Goal: Check status: Check status

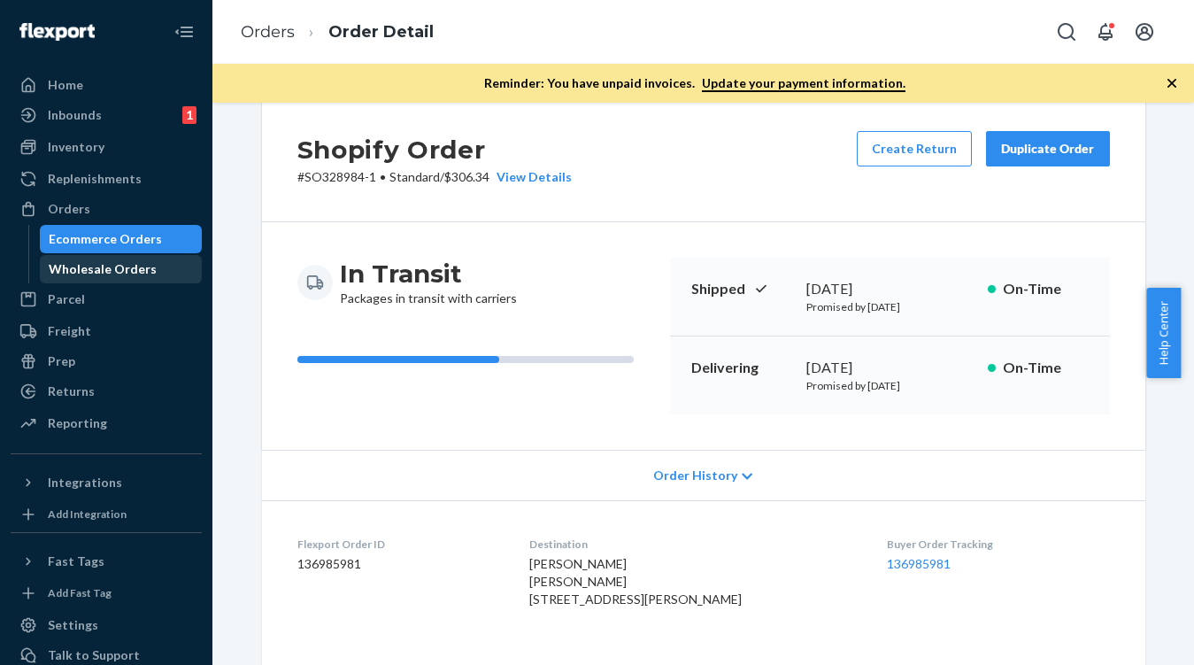
scroll to position [28, 0]
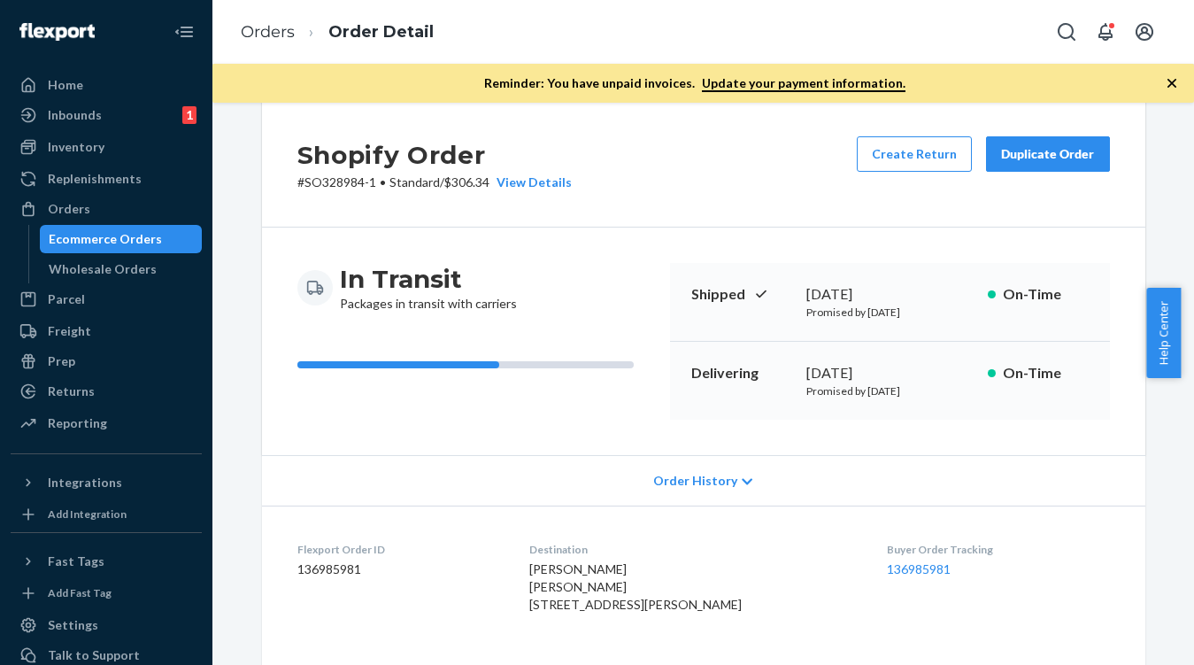
click at [118, 230] on div "Ecommerce Orders" at bounding box center [105, 239] width 113 height 18
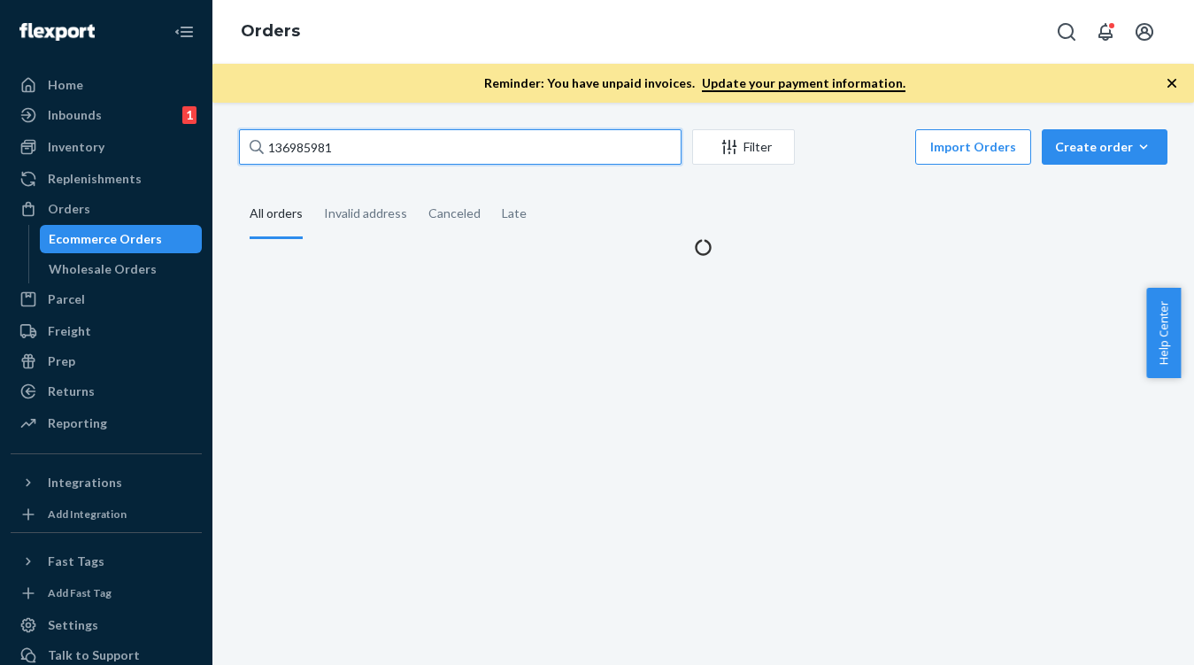
click at [348, 140] on input "136985981" at bounding box center [460, 146] width 443 height 35
click at [293, 143] on input "136985981" at bounding box center [460, 146] width 443 height 35
paste input "86501419"
type input "86501419"
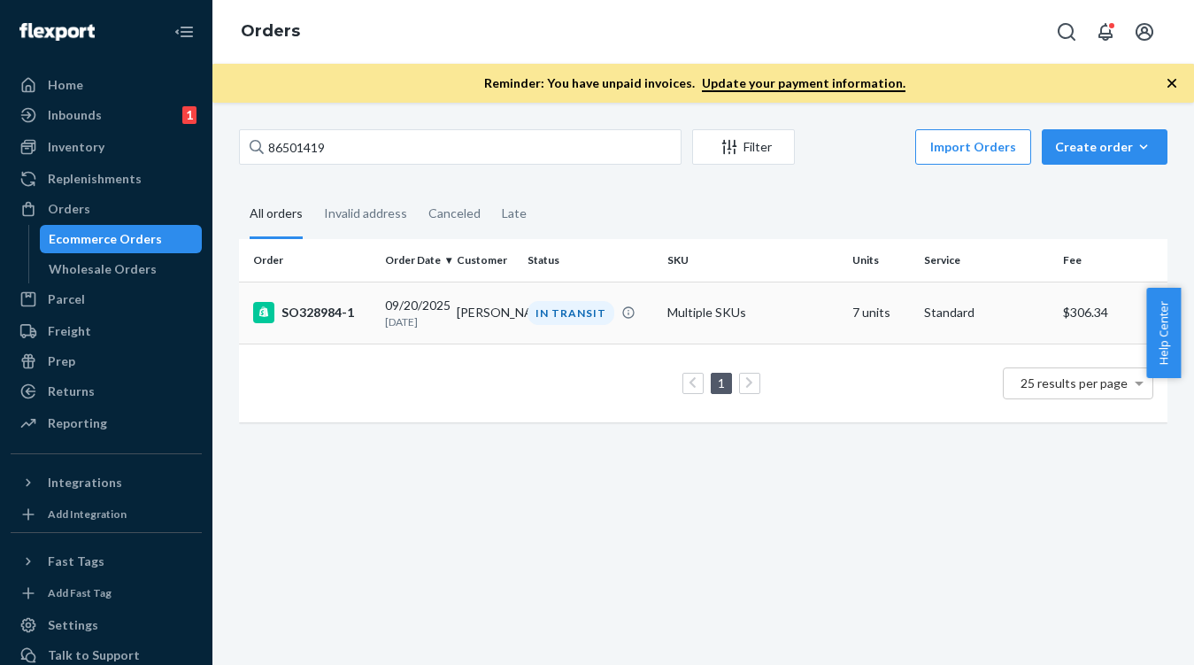
click at [430, 314] on div "[DATE] [DATE]" at bounding box center [413, 313] width 57 height 33
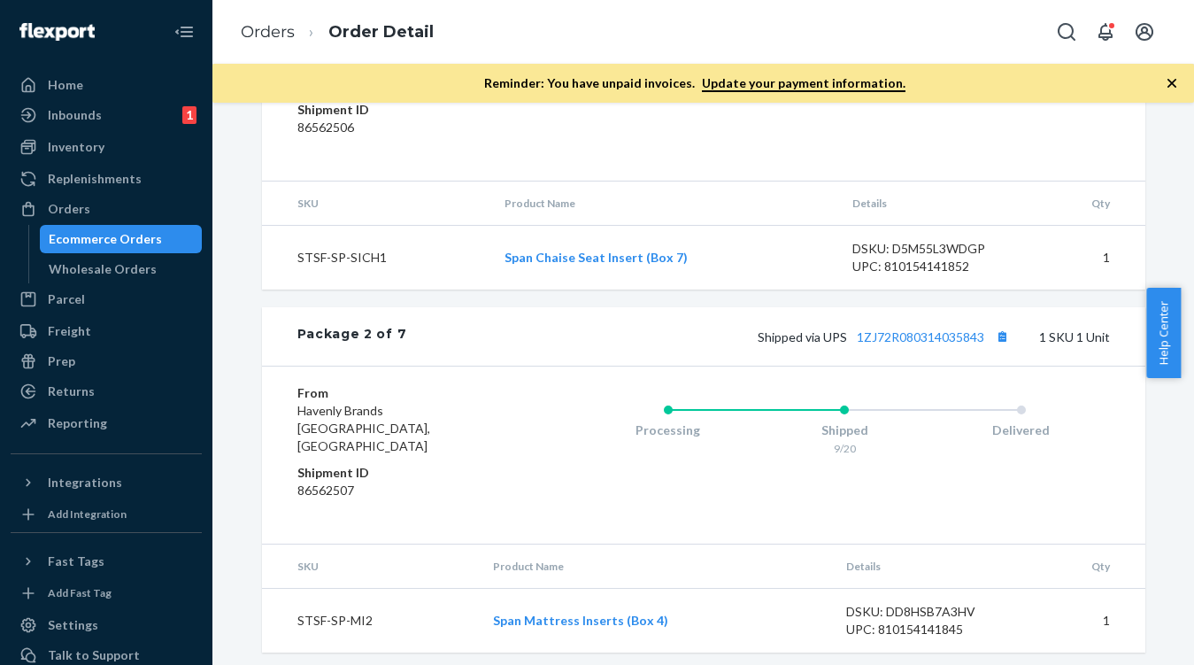
scroll to position [1101, 0]
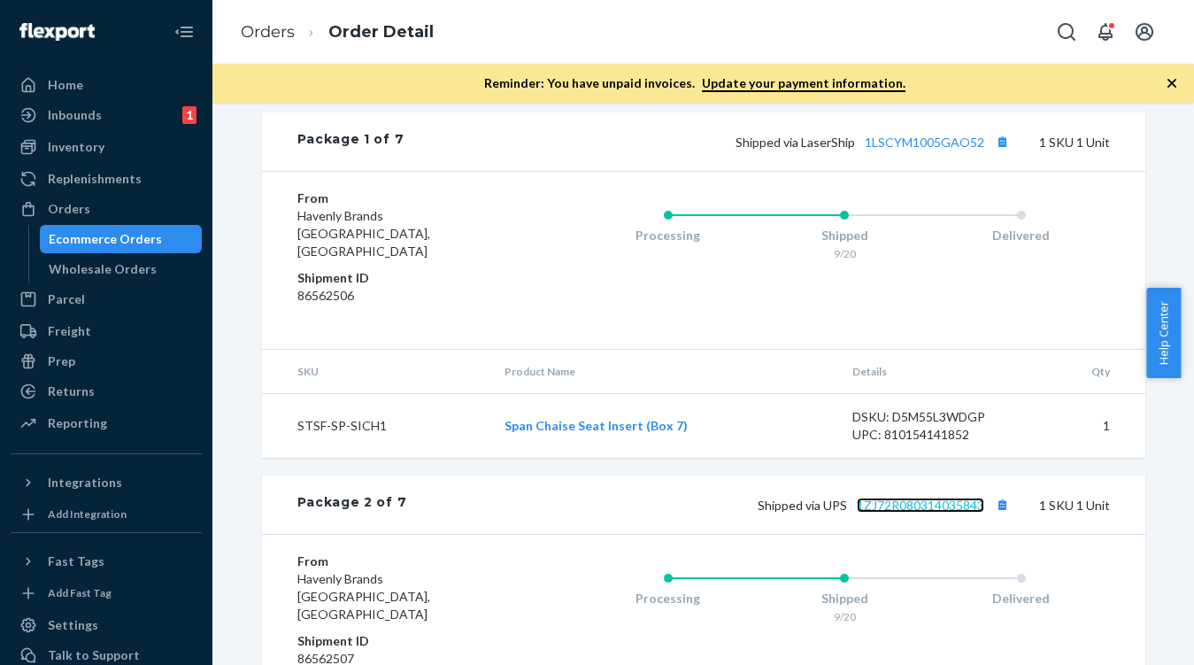
click at [876, 513] on link "1ZJ72R080314035843" at bounding box center [920, 505] width 127 height 15
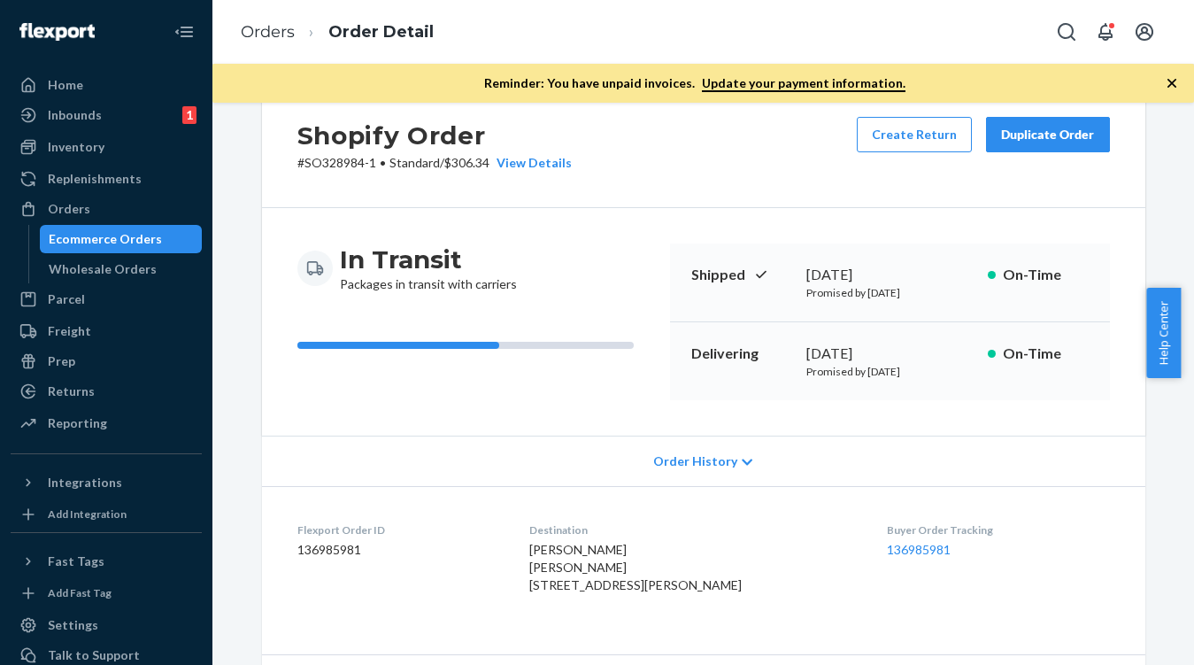
scroll to position [0, 0]
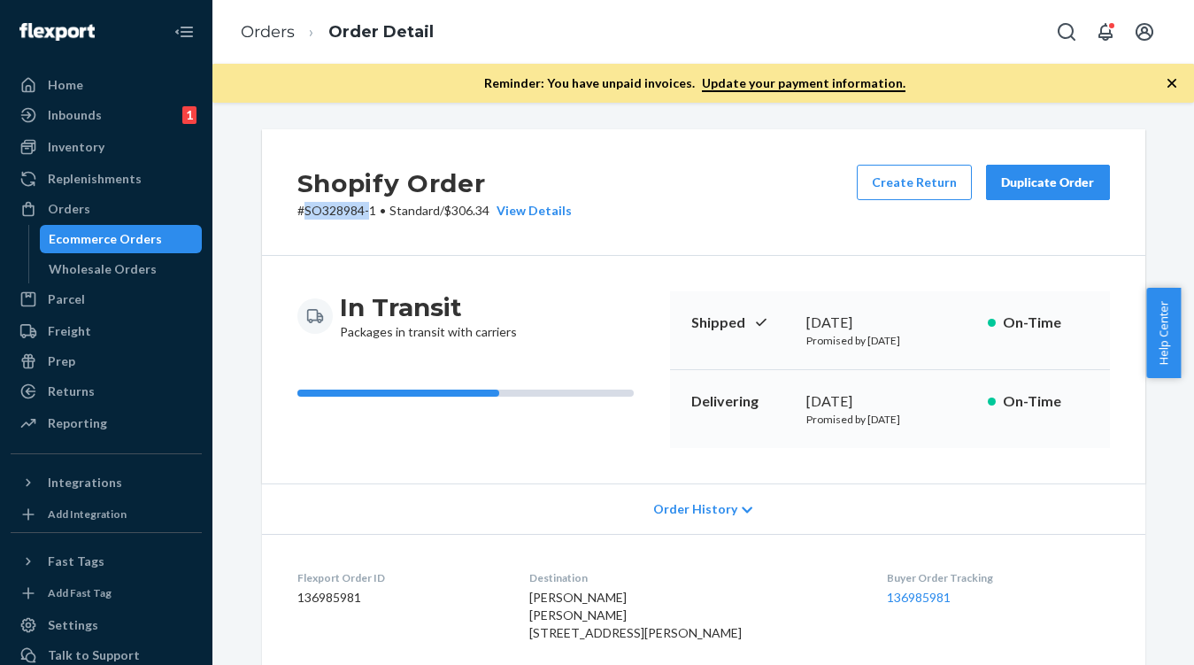
drag, startPoint x: 297, startPoint y: 214, endPoint x: 364, endPoint y: 213, distance: 66.4
click at [364, 213] on p "# SO328984-1 • Standard / $306.34 View Details" at bounding box center [434, 211] width 274 height 18
